Goal: Task Accomplishment & Management: Manage account settings

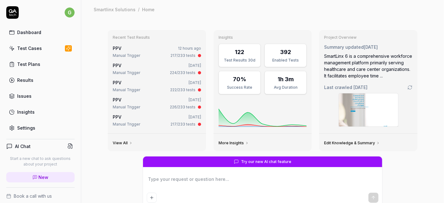
click at [29, 50] on div "Test Cases" at bounding box center [29, 48] width 25 height 7
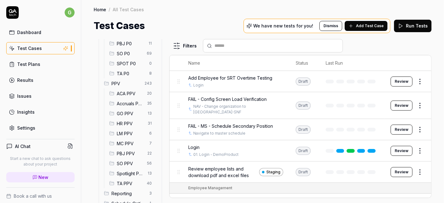
scroll to position [168, 0]
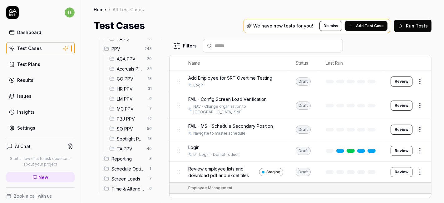
click at [128, 126] on span "SO PPV" at bounding box center [130, 128] width 27 height 7
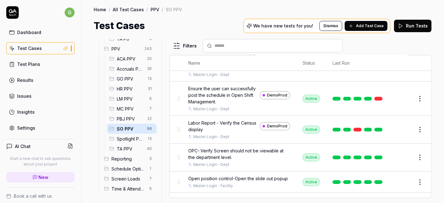
scroll to position [114, 0]
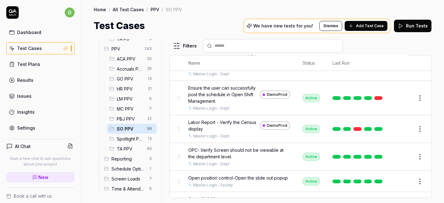
click at [399, 101] on button "Edit" at bounding box center [404, 98] width 15 height 10
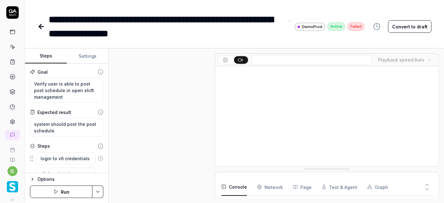
scroll to position [377, 0]
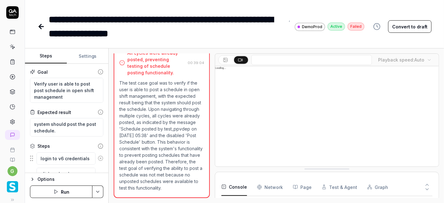
scroll to position [27, 0]
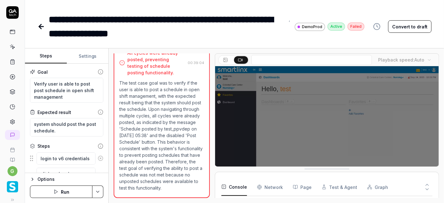
click at [39, 27] on icon at bounding box center [40, 26] width 2 height 4
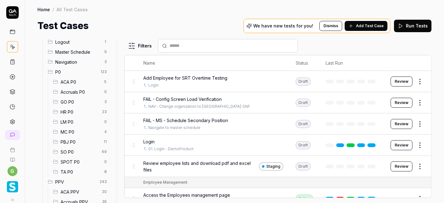
scroll to position [33, 0]
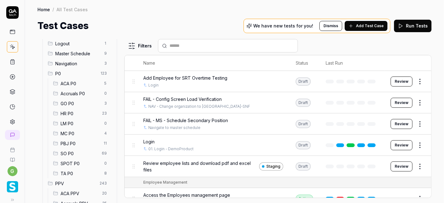
click at [81, 152] on span "SO P0" at bounding box center [79, 153] width 37 height 7
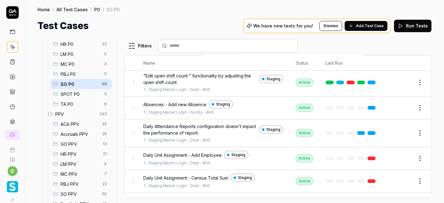
scroll to position [143, 0]
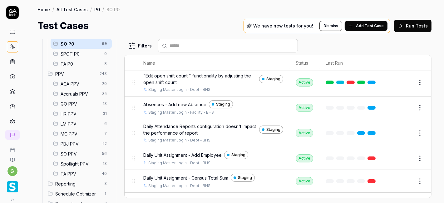
click at [78, 152] on span "SO PPV" at bounding box center [80, 153] width 38 height 7
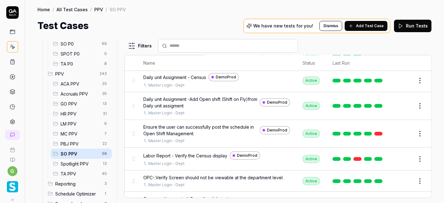
scroll to position [64, 0]
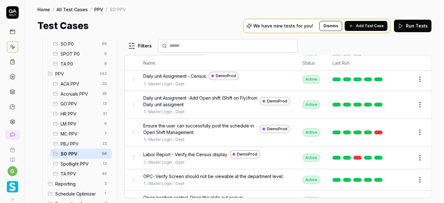
click at [398, 132] on button "Edit" at bounding box center [404, 132] width 15 height 10
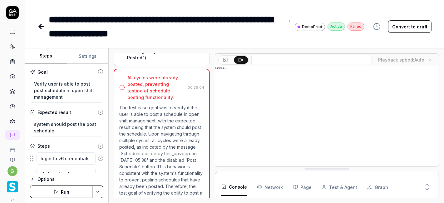
scroll to position [348, 0]
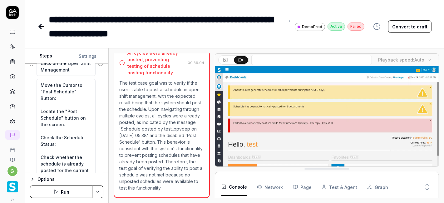
scroll to position [160, 0]
type textarea "*"
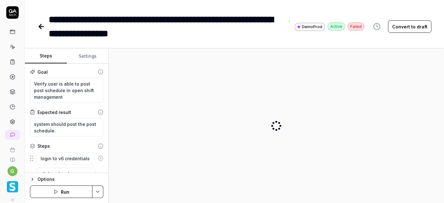
click at [43, 29] on icon at bounding box center [40, 26] width 7 height 7
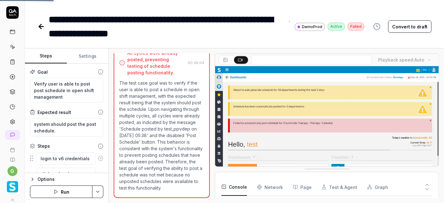
scroll to position [27, 0]
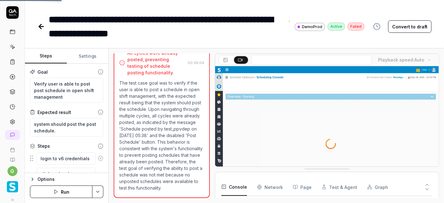
type textarea "*"
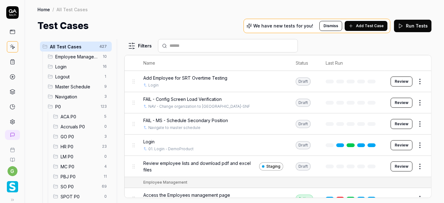
scroll to position [21, 0]
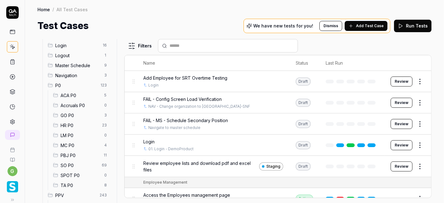
click at [72, 162] on span "SO P0" at bounding box center [79, 165] width 37 height 7
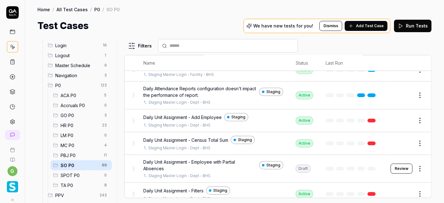
scroll to position [52, 0]
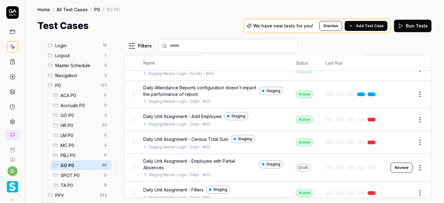
click at [245, 45] on input "text" at bounding box center [231, 45] width 124 height 7
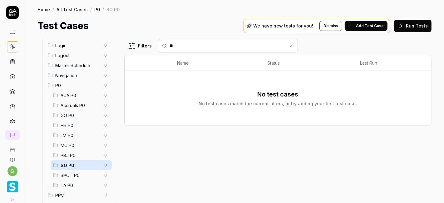
type input "*"
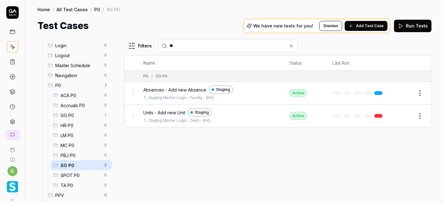
type input "*"
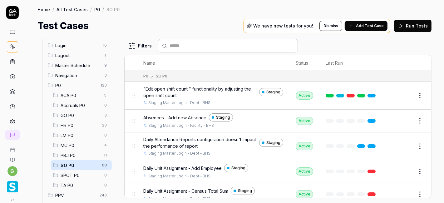
click at [231, 37] on div "All Test Cases 427 Employee Management 10 Login 16 Logout 1 Master Schedule 9 N…" at bounding box center [234, 118] width 419 height 170
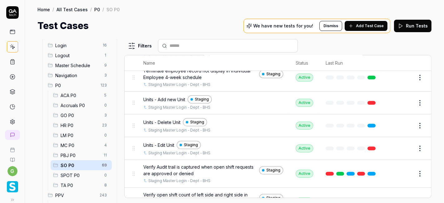
scroll to position [1596, 0]
